Goal: Transaction & Acquisition: Book appointment/travel/reservation

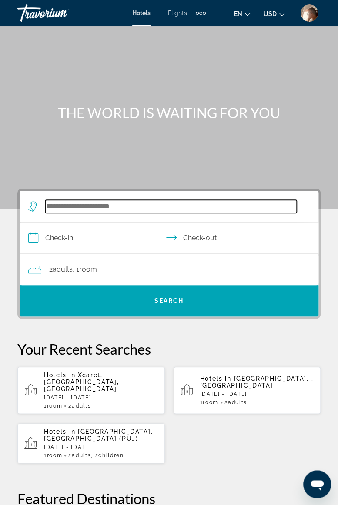
click at [140, 207] on input "Search widget" at bounding box center [170, 206] width 251 height 13
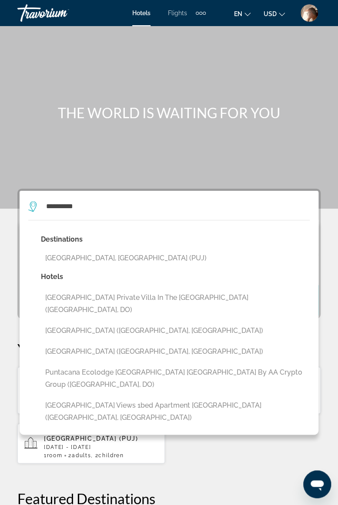
click at [107, 259] on button "[GEOGRAPHIC_DATA], [GEOGRAPHIC_DATA] (PUJ)" at bounding box center [175, 258] width 269 height 17
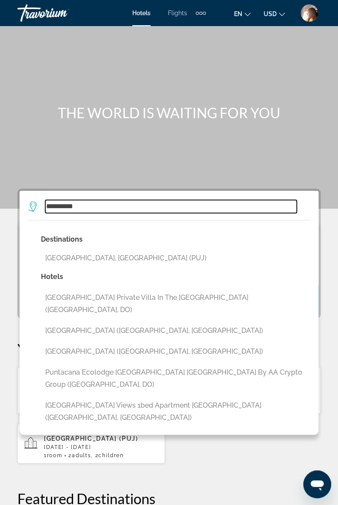
type input "**********"
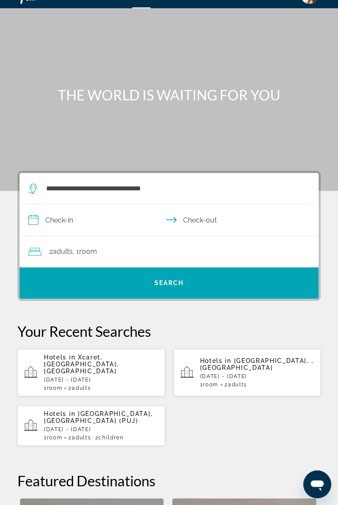
click at [110, 221] on input "**********" at bounding box center [171, 221] width 302 height 33
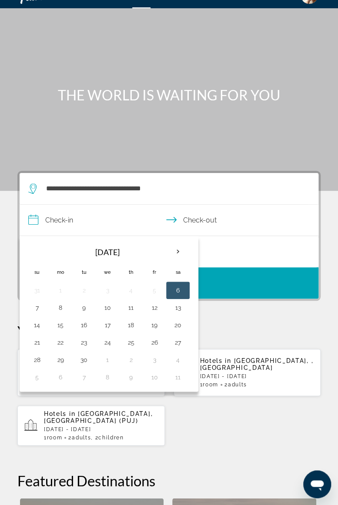
click at [37, 303] on button "7" at bounding box center [37, 308] width 14 height 12
click at [110, 307] on button "10" at bounding box center [107, 308] width 14 height 12
type input "**********"
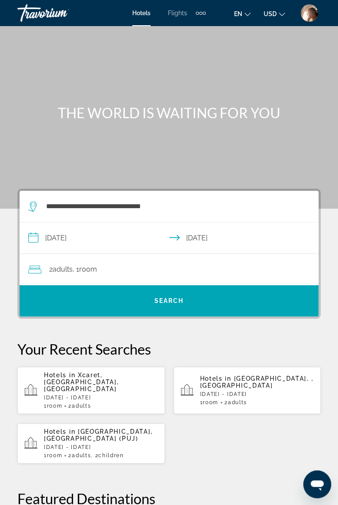
scroll to position [0, 0]
click at [142, 234] on input "**********" at bounding box center [171, 239] width 302 height 33
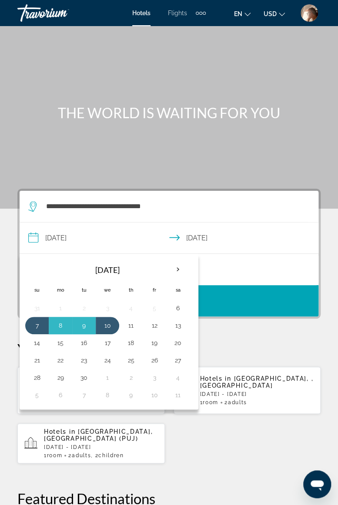
click at [235, 330] on div "**********" at bounding box center [169, 449] width 338 height 520
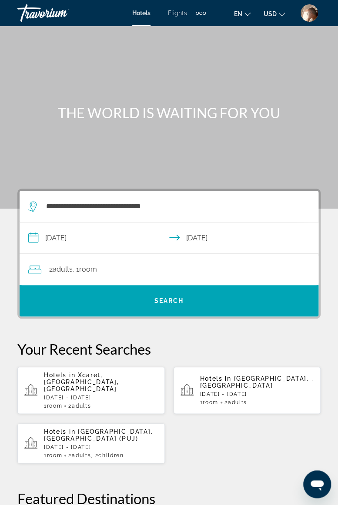
click at [160, 299] on span "Search" at bounding box center [169, 300] width 30 height 7
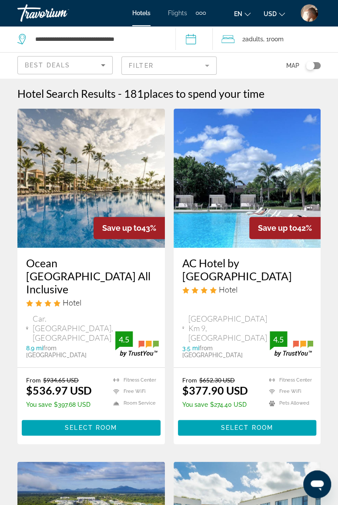
click at [210, 65] on mat-form-field "Filter" at bounding box center [168, 66] width 95 height 18
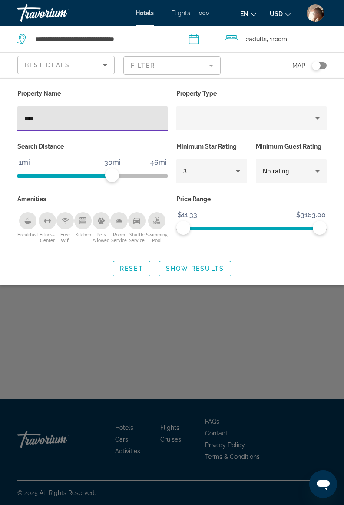
type input "*****"
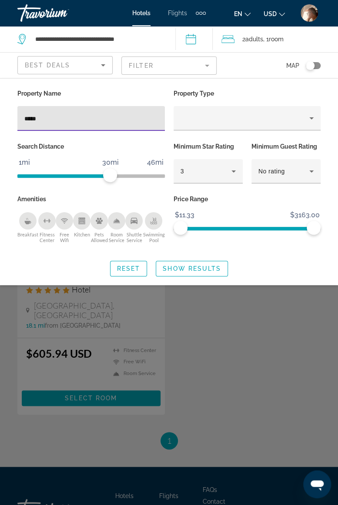
click at [290, 326] on div "Search widget" at bounding box center [169, 317] width 338 height 375
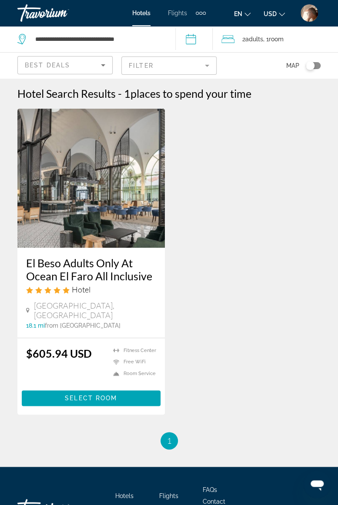
click at [102, 395] on span "Select Room" at bounding box center [91, 398] width 52 height 7
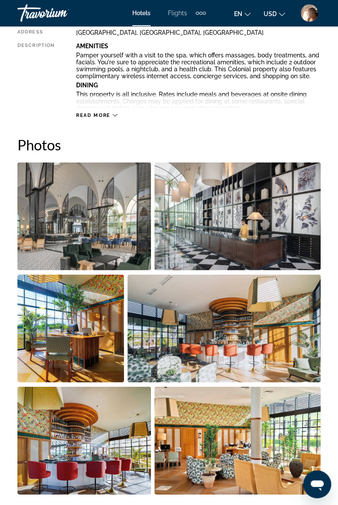
scroll to position [541, 0]
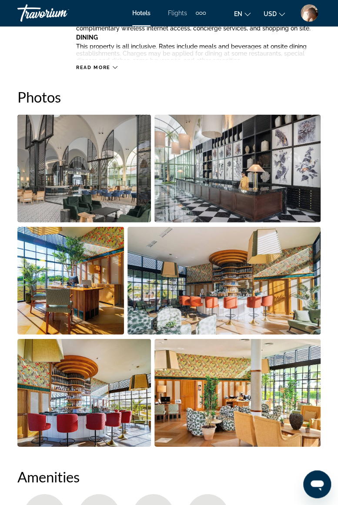
click at [125, 181] on img "Open full-screen image slider" at bounding box center [83, 169] width 133 height 108
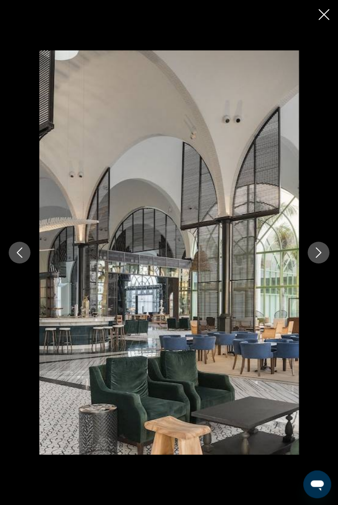
click at [316, 249] on icon "Next image" at bounding box center [318, 252] width 10 height 10
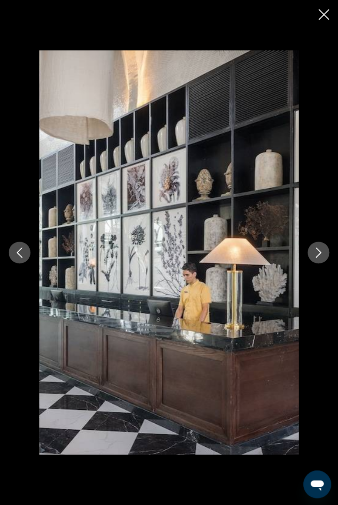
click at [317, 257] on icon "Next image" at bounding box center [318, 252] width 10 height 10
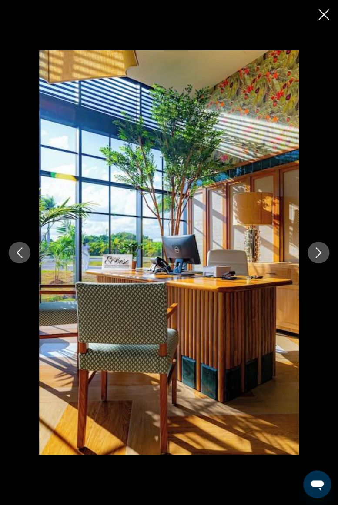
click at [313, 256] on icon "Next image" at bounding box center [318, 252] width 10 height 10
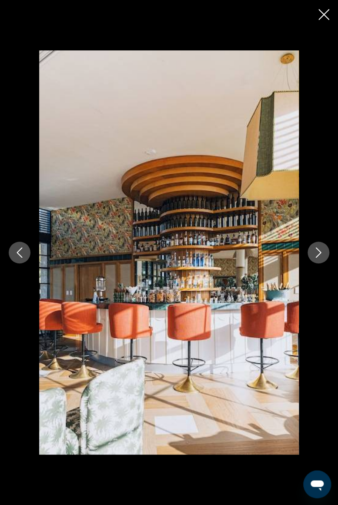
click at [322, 256] on icon "Next image" at bounding box center [318, 252] width 10 height 10
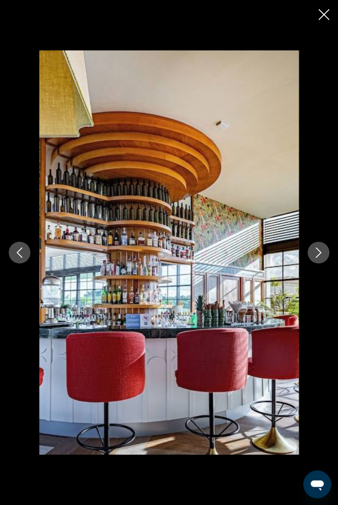
click at [313, 252] on icon "Next image" at bounding box center [318, 252] width 10 height 10
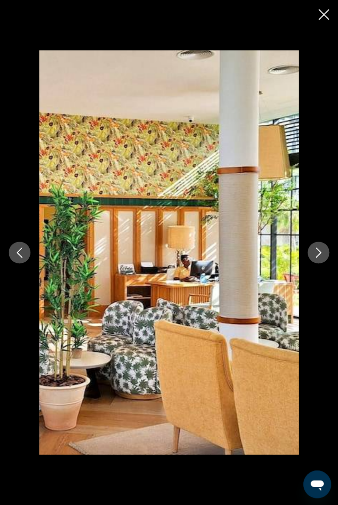
click at [325, 252] on button "Next image" at bounding box center [318, 253] width 22 height 22
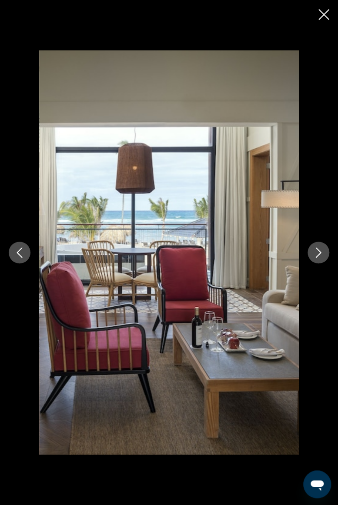
click at [314, 254] on icon "Next image" at bounding box center [318, 252] width 10 height 10
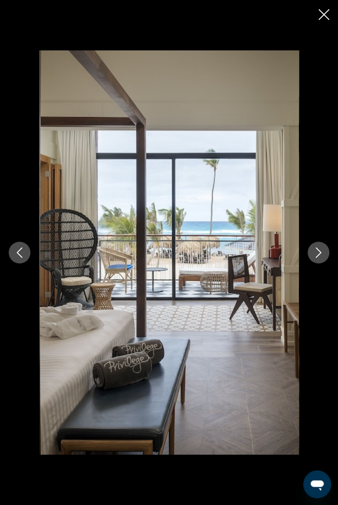
click at [318, 18] on icon "Close slideshow" at bounding box center [323, 14] width 11 height 11
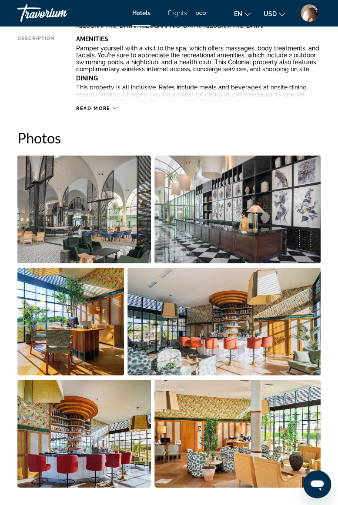
scroll to position [498, 0]
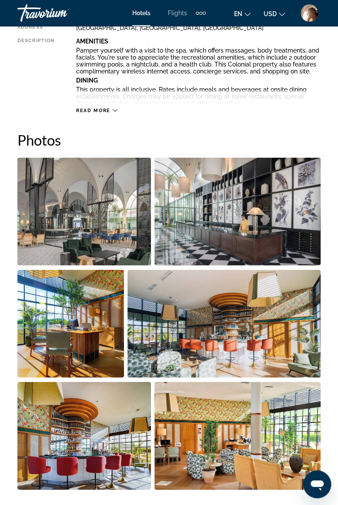
click at [103, 207] on img "Open full-screen image slider" at bounding box center [83, 211] width 133 height 108
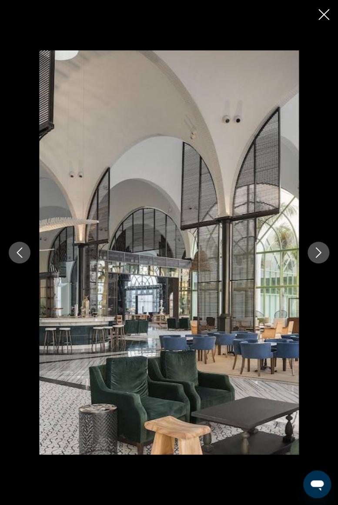
click at [323, 252] on icon "Next image" at bounding box center [318, 252] width 10 height 10
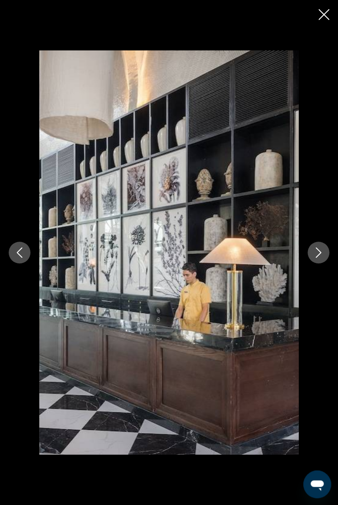
click at [312, 255] on button "Next image" at bounding box center [318, 253] width 22 height 22
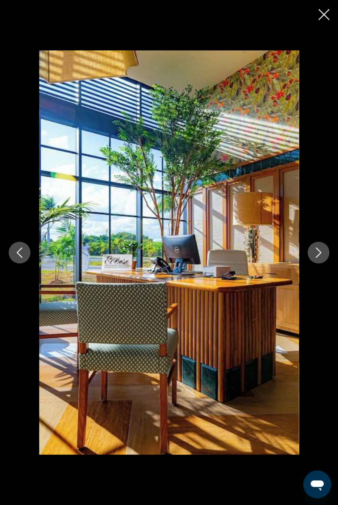
click at [316, 253] on icon "Next image" at bounding box center [318, 252] width 10 height 10
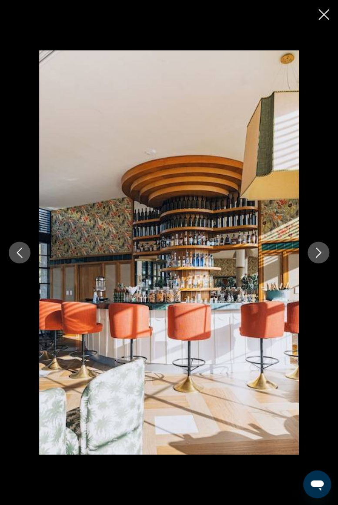
click at [316, 252] on icon "Next image" at bounding box center [318, 252] width 10 height 10
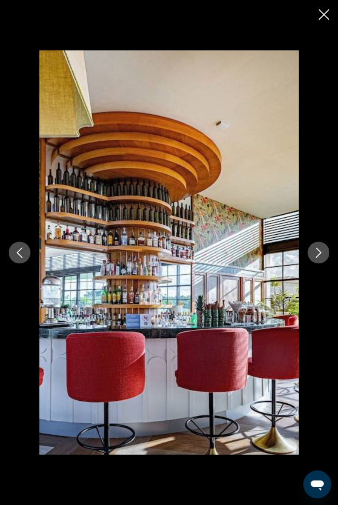
click at [328, 11] on icon "Close slideshow" at bounding box center [323, 14] width 11 height 11
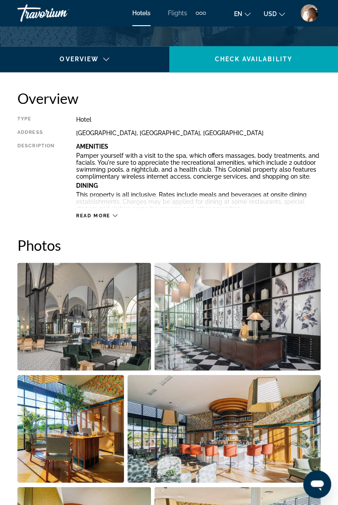
scroll to position [385, 0]
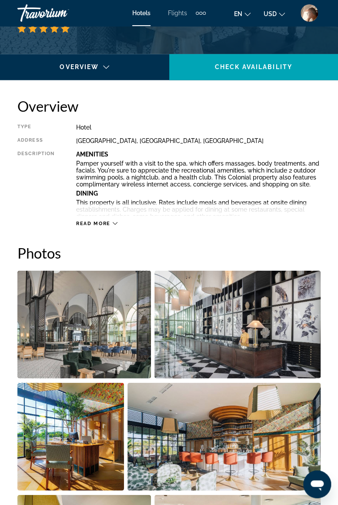
click at [39, 12] on div "Travorium" at bounding box center [60, 13] width 87 height 23
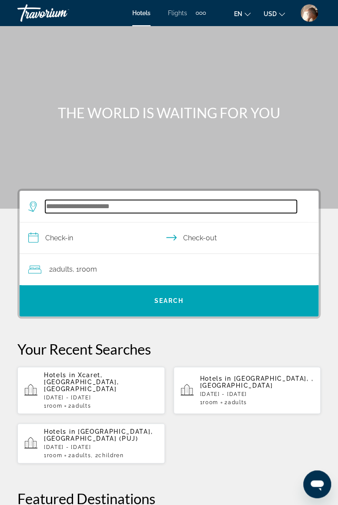
click at [119, 201] on input "Search widget" at bounding box center [170, 206] width 251 height 13
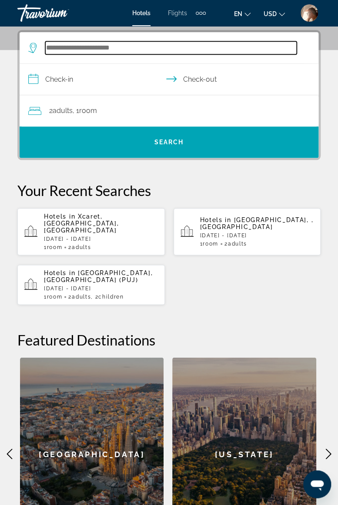
scroll to position [160, 0]
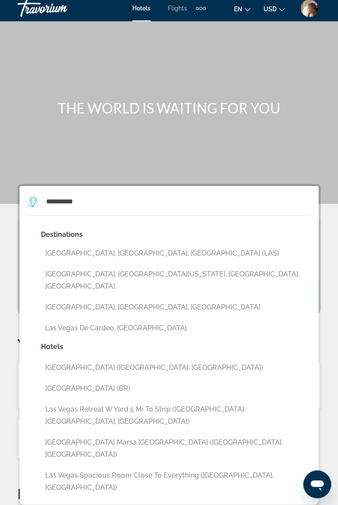
click at [124, 252] on button "[GEOGRAPHIC_DATA], [GEOGRAPHIC_DATA], [GEOGRAPHIC_DATA] (LAS)" at bounding box center [175, 253] width 269 height 17
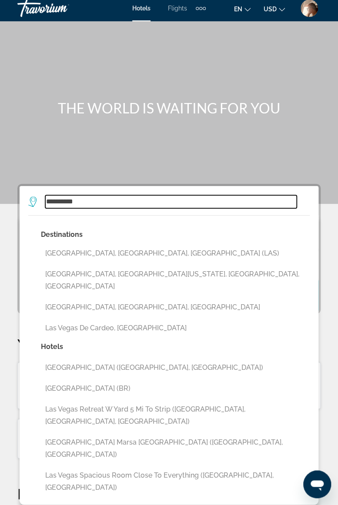
type input "**********"
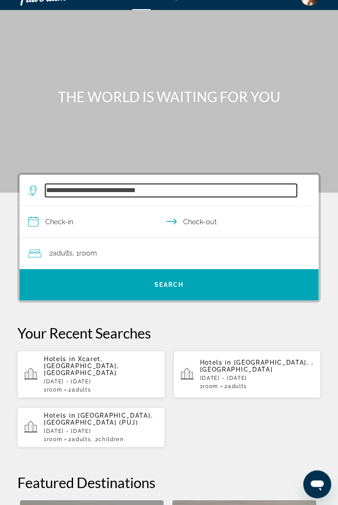
scroll to position [18, 0]
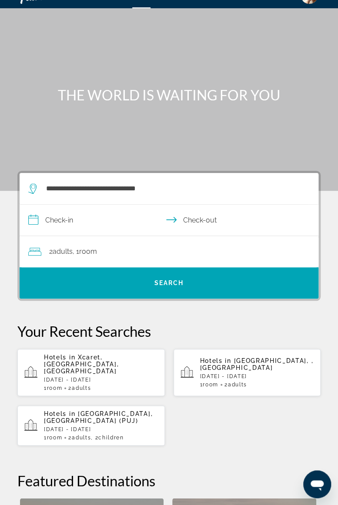
click at [87, 222] on input "**********" at bounding box center [171, 221] width 302 height 33
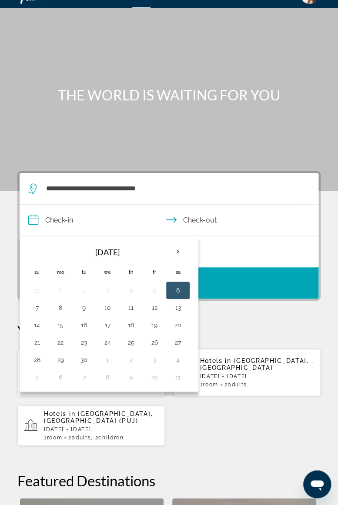
click at [40, 343] on button "21" at bounding box center [37, 342] width 14 height 12
click at [134, 342] on button "25" at bounding box center [131, 342] width 14 height 12
type input "**********"
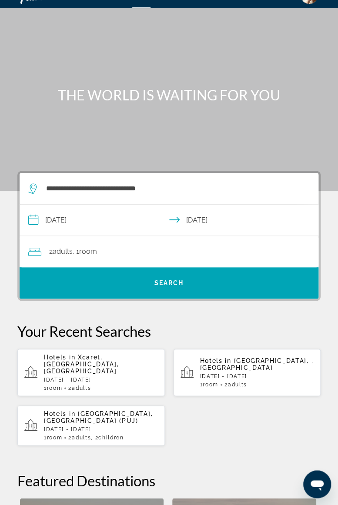
click at [176, 280] on span "Search" at bounding box center [169, 283] width 30 height 7
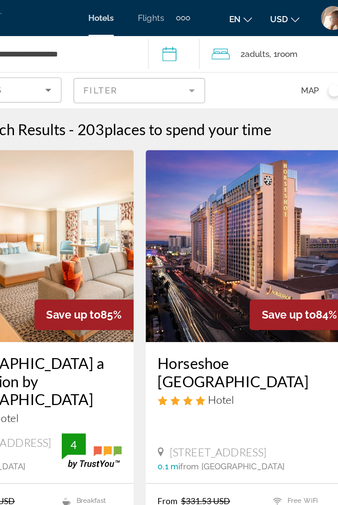
click at [201, 35] on input "**********" at bounding box center [195, 40] width 41 height 29
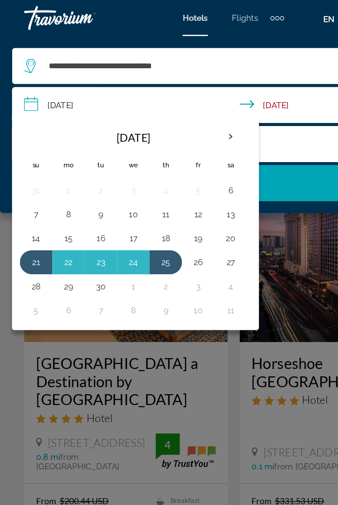
click at [169, 253] on div "Main content" at bounding box center [169, 252] width 338 height 505
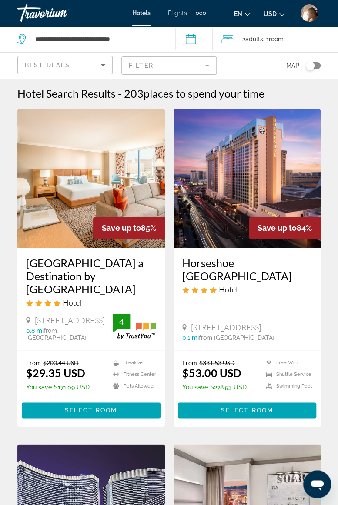
click at [207, 64] on mat-form-field "Filter" at bounding box center [168, 66] width 95 height 18
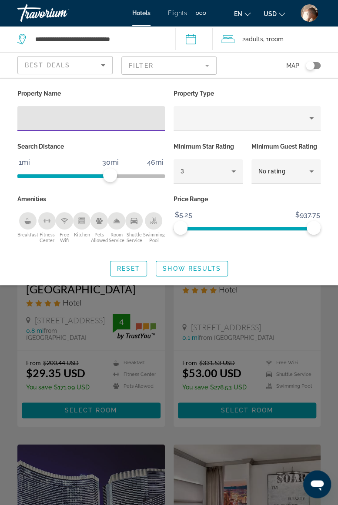
click at [324, 304] on div "Search widget" at bounding box center [169, 317] width 338 height 375
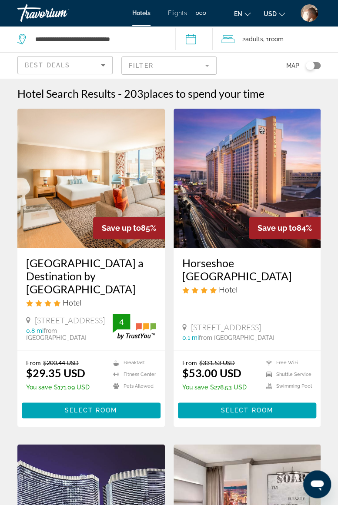
click at [194, 34] on input "**********" at bounding box center [195, 40] width 41 height 29
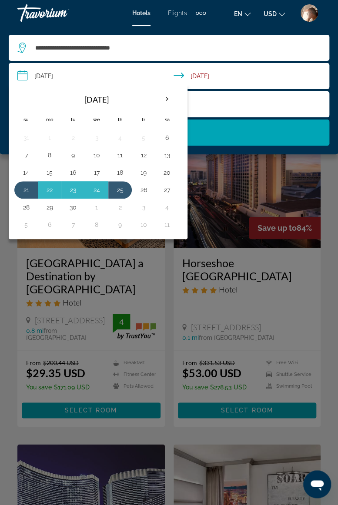
click at [164, 100] on th "Next month" at bounding box center [166, 99] width 23 height 19
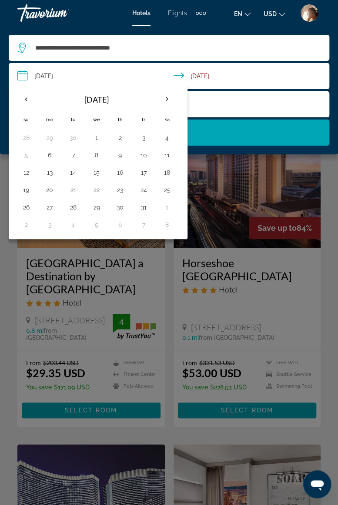
click at [162, 101] on th "Next month" at bounding box center [166, 99] width 23 height 19
click at [163, 99] on th "Next month" at bounding box center [166, 99] width 23 height 19
click at [73, 209] on button "30" at bounding box center [73, 207] width 14 height 12
click at [167, 209] on button "3" at bounding box center [167, 207] width 14 height 12
type input "**********"
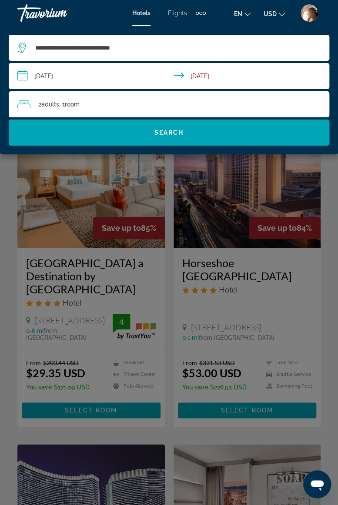
click at [178, 132] on span "Search" at bounding box center [169, 132] width 30 height 7
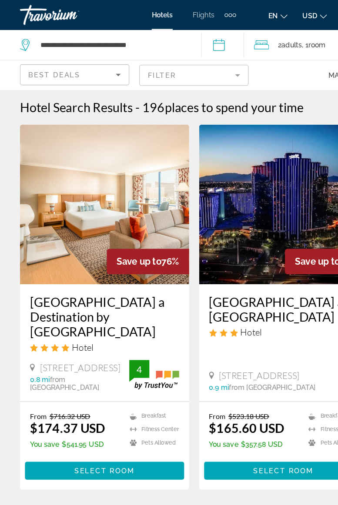
click at [43, 13] on div "Travorium" at bounding box center [60, 13] width 87 height 23
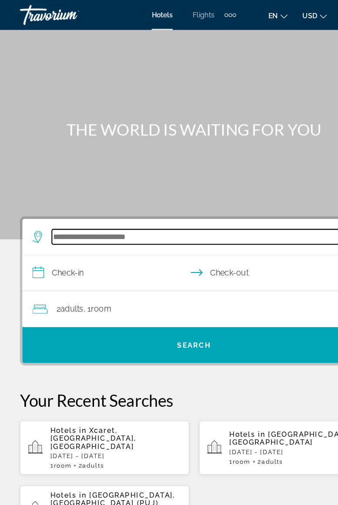
click at [105, 203] on input "Search widget" at bounding box center [170, 206] width 251 height 13
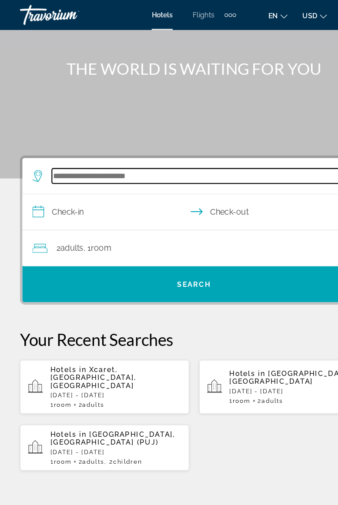
scroll to position [47, 0]
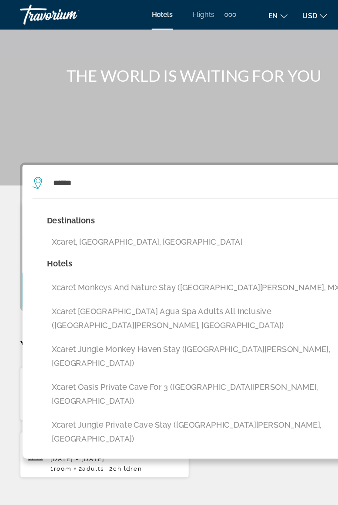
click at [105, 209] on button "Xcaret, [GEOGRAPHIC_DATA], [GEOGRAPHIC_DATA]" at bounding box center [175, 211] width 269 height 17
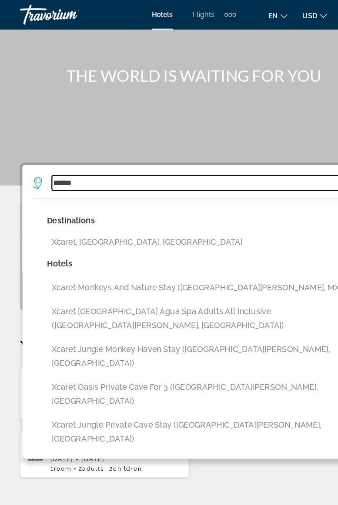
type input "**********"
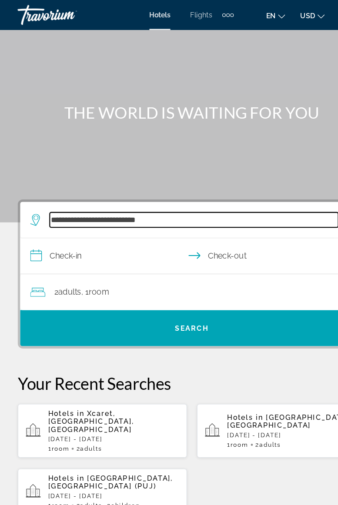
scroll to position [11, 0]
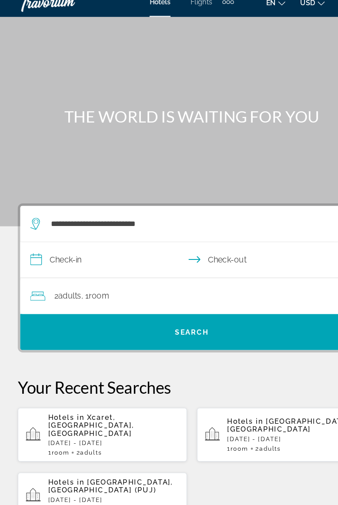
click at [102, 221] on input "**********" at bounding box center [171, 227] width 302 height 33
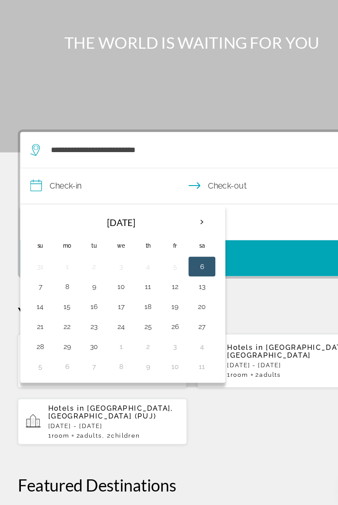
click at [178, 260] on th "Next month" at bounding box center [177, 258] width 23 height 19
click at [177, 260] on th "Next month" at bounding box center [177, 258] width 23 height 19
click at [177, 261] on th "Next month" at bounding box center [177, 258] width 23 height 19
click at [32, 256] on th "Previous month" at bounding box center [36, 258] width 23 height 19
click at [30, 259] on th "Previous month" at bounding box center [36, 258] width 23 height 19
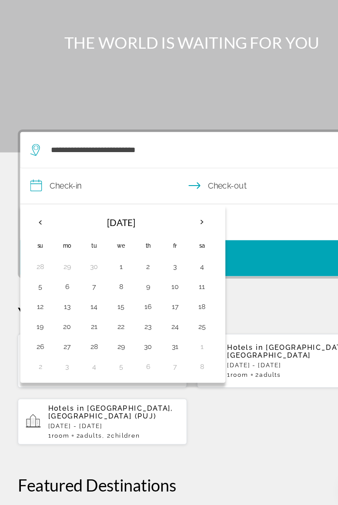
click at [169, 257] on th "Next month" at bounding box center [177, 258] width 23 height 19
click at [175, 255] on th "Next month" at bounding box center [177, 258] width 23 height 19
click at [174, 255] on th "Next month" at bounding box center [177, 258] width 23 height 19
click at [33, 258] on th "Previous month" at bounding box center [36, 258] width 23 height 19
click at [130, 315] on button "11" at bounding box center [131, 314] width 14 height 12
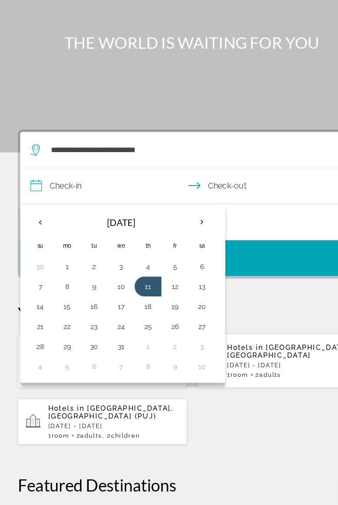
click at [41, 331] on button "14" at bounding box center [37, 332] width 14 height 12
type input "**********"
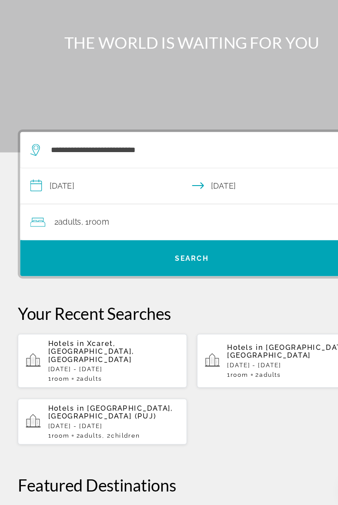
click at [80, 258] on span ", 1 Room rooms" at bounding box center [85, 258] width 24 height 12
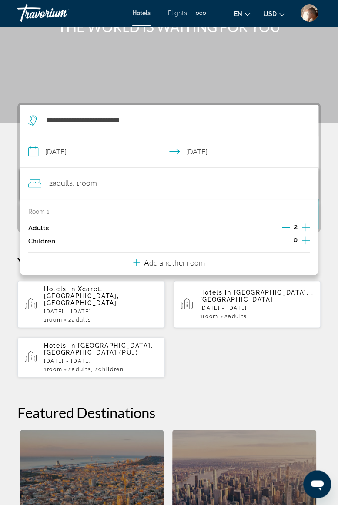
scroll to position [87, 0]
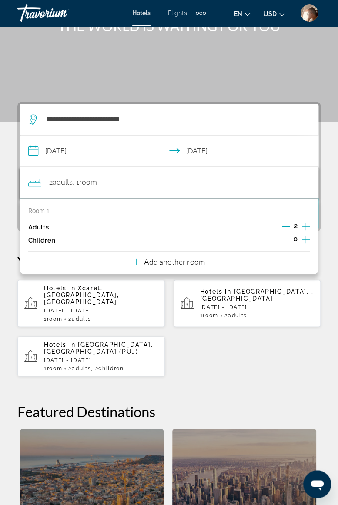
click at [306, 230] on icon "Increment adults" at bounding box center [306, 226] width 8 height 10
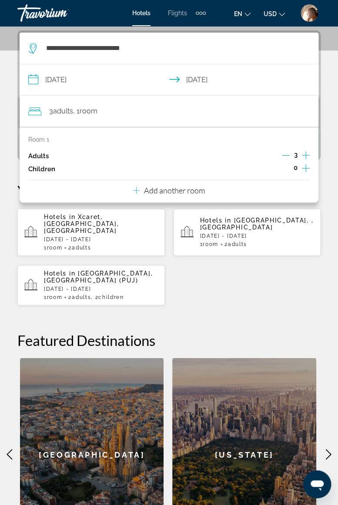
scroll to position [160, 0]
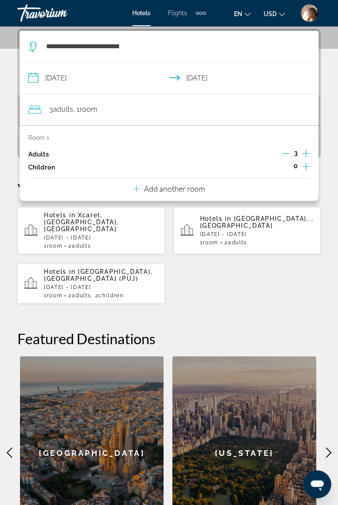
click at [304, 150] on icon "Increment adults" at bounding box center [306, 153] width 8 height 10
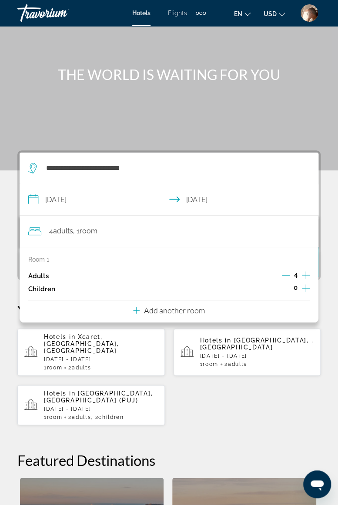
scroll to position [37, 0]
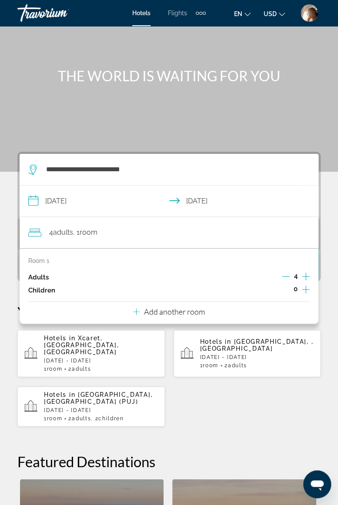
click at [225, 399] on div "Hotels in [GEOGRAPHIC_DATA], [GEOGRAPHIC_DATA], [GEOGRAPHIC_DATA] [DATE] - [DAT…" at bounding box center [168, 378] width 303 height 97
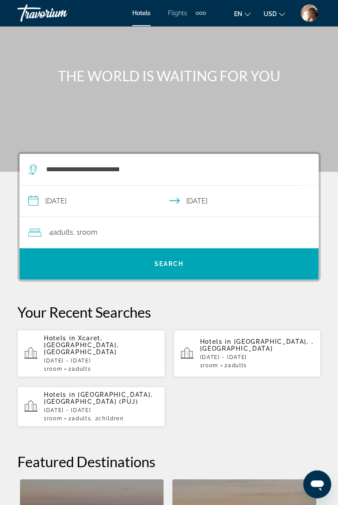
click at [163, 265] on span "Search" at bounding box center [169, 263] width 30 height 7
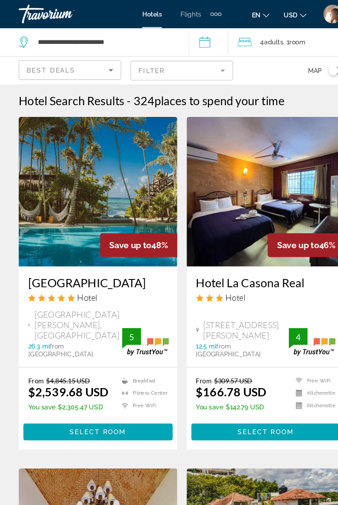
click at [210, 57] on mat-form-field "Filter" at bounding box center [168, 66] width 95 height 18
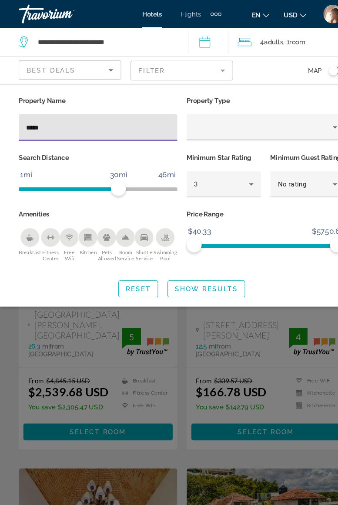
type input "******"
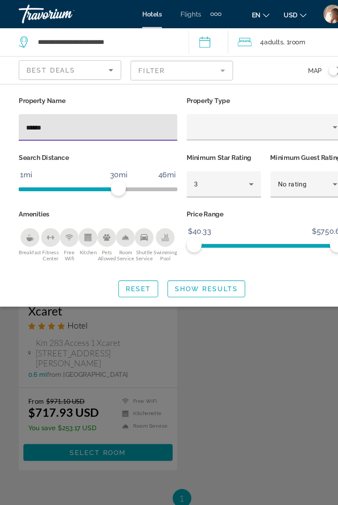
click at [277, 310] on div "Search widget" at bounding box center [169, 317] width 338 height 375
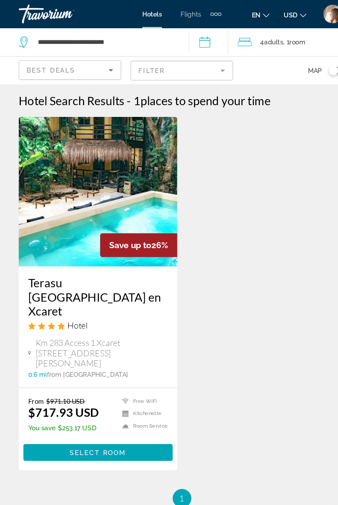
click at [230, 37] on icon "Travelers: 4 adults, 0 children" at bounding box center [227, 39] width 13 height 10
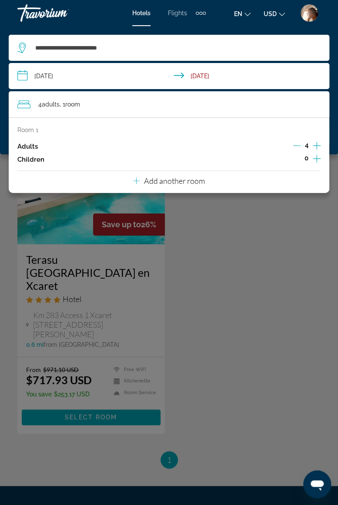
scroll to position [68, 0]
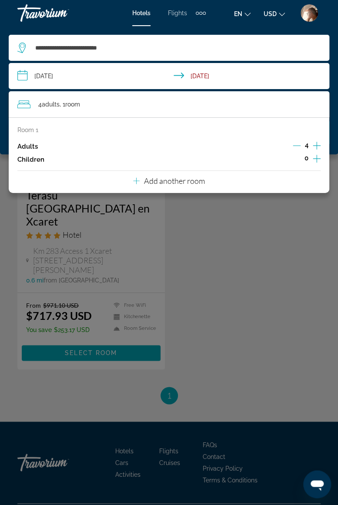
click at [295, 146] on icon "Decrement adults" at bounding box center [297, 146] width 8 height 0
click at [294, 147] on icon "Decrement adults" at bounding box center [297, 146] width 8 height 8
click at [189, 182] on p "Add another room" at bounding box center [174, 181] width 61 height 10
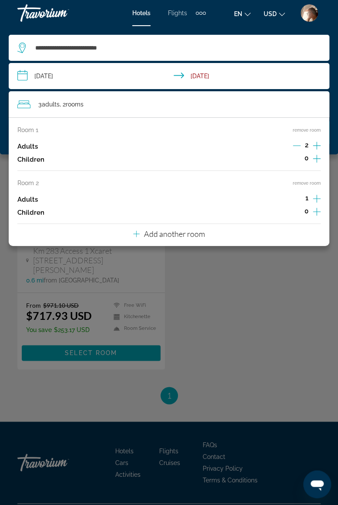
click at [316, 195] on icon "Increment adults" at bounding box center [317, 199] width 8 height 8
click at [298, 298] on div "Main content" at bounding box center [169, 252] width 338 height 505
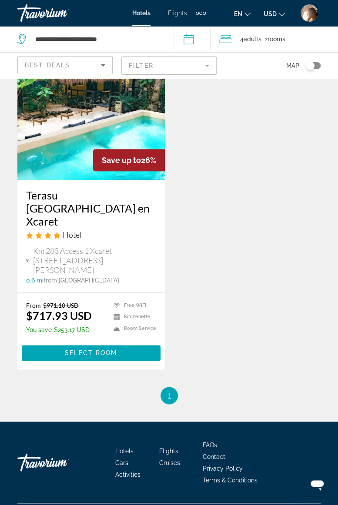
click at [194, 37] on input "**********" at bounding box center [193, 40] width 40 height 29
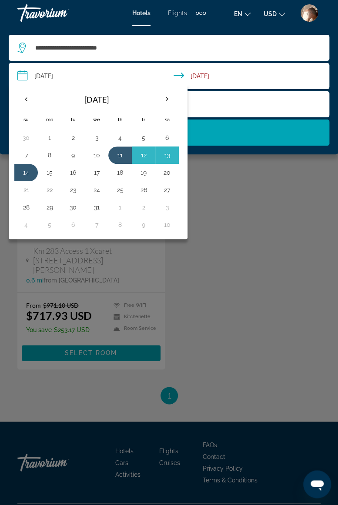
click at [213, 132] on span "Search widget" at bounding box center [169, 132] width 320 height 21
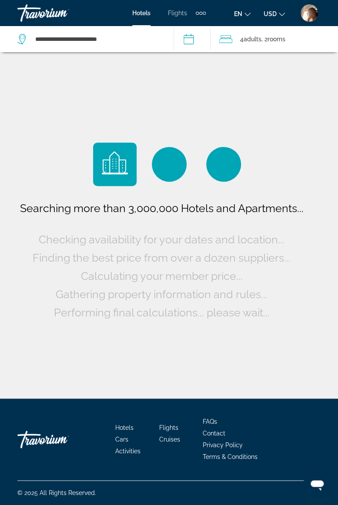
scroll to position [0, 0]
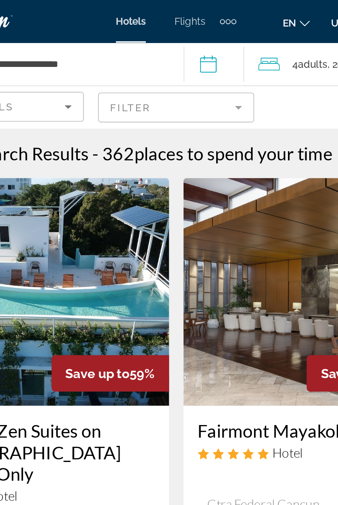
click at [209, 63] on mat-form-field "Filter" at bounding box center [168, 66] width 95 height 18
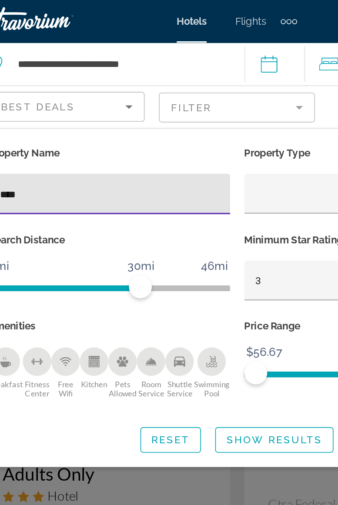
type input "*****"
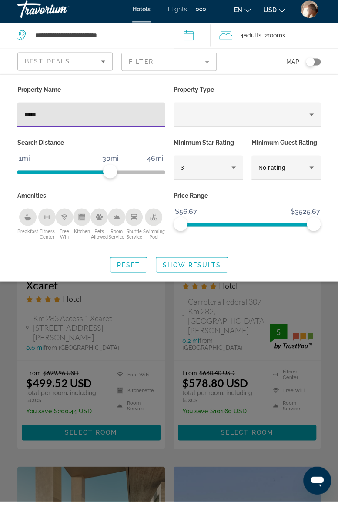
click at [329, 317] on div "Search widget" at bounding box center [169, 317] width 338 height 375
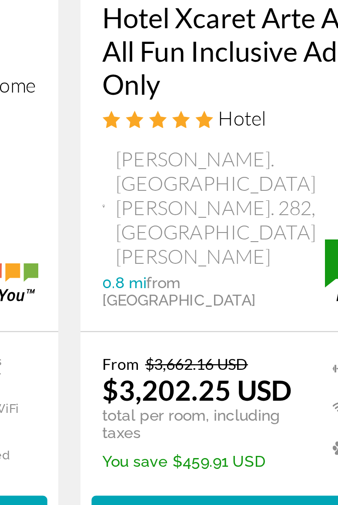
scroll to position [365, 0]
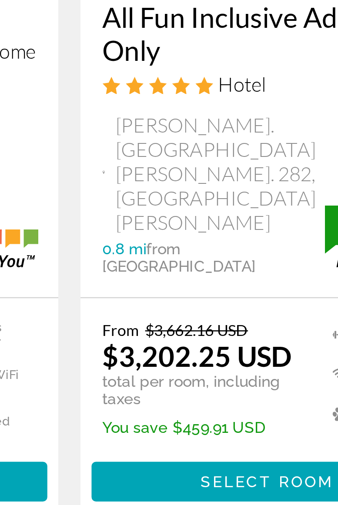
click at [229, 452] on span "Select Room" at bounding box center [247, 455] width 52 height 7
